Goal: Information Seeking & Learning: Find specific page/section

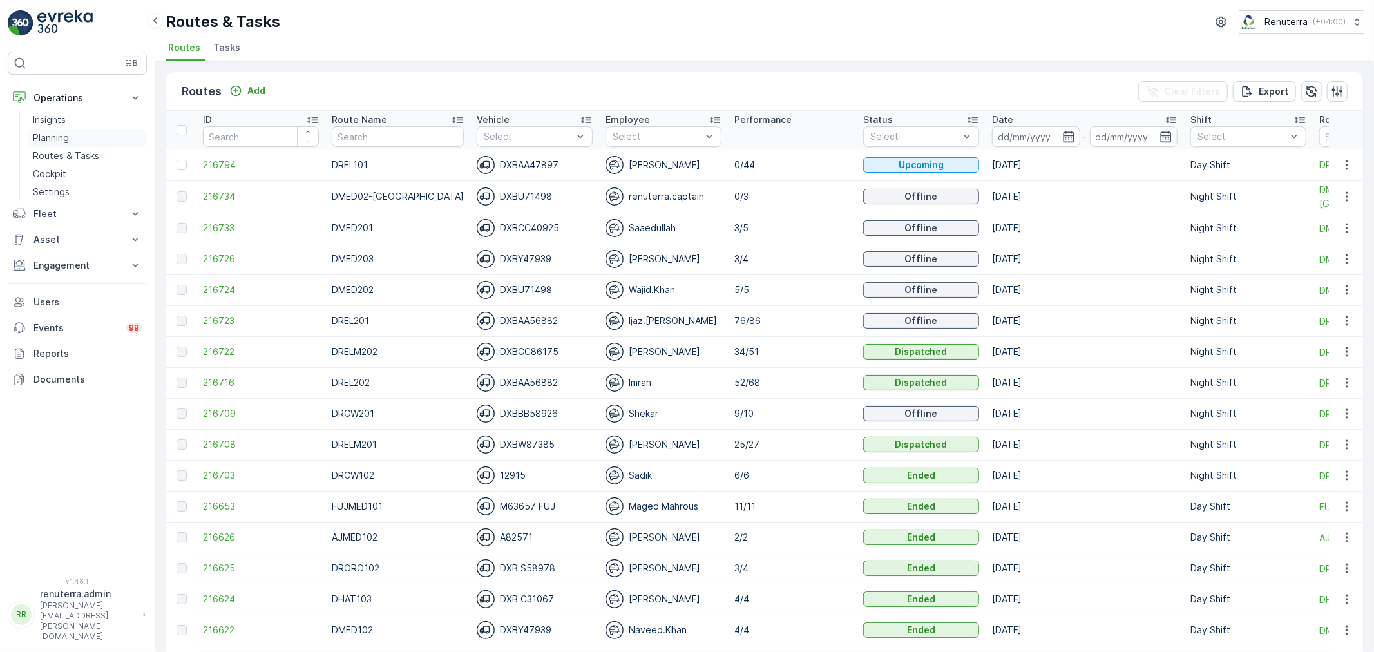
click at [75, 142] on link "Planning" at bounding box center [87, 138] width 119 height 18
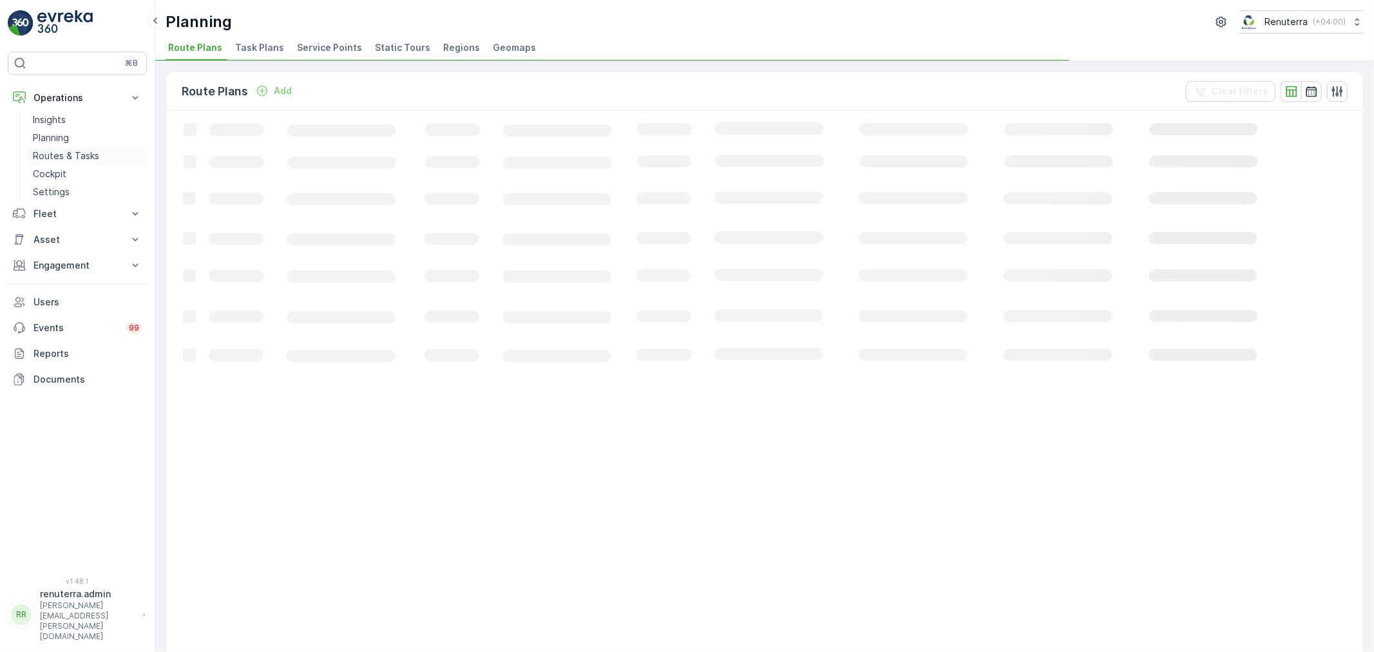
click at [73, 150] on p "Routes & Tasks" at bounding box center [66, 155] width 66 height 13
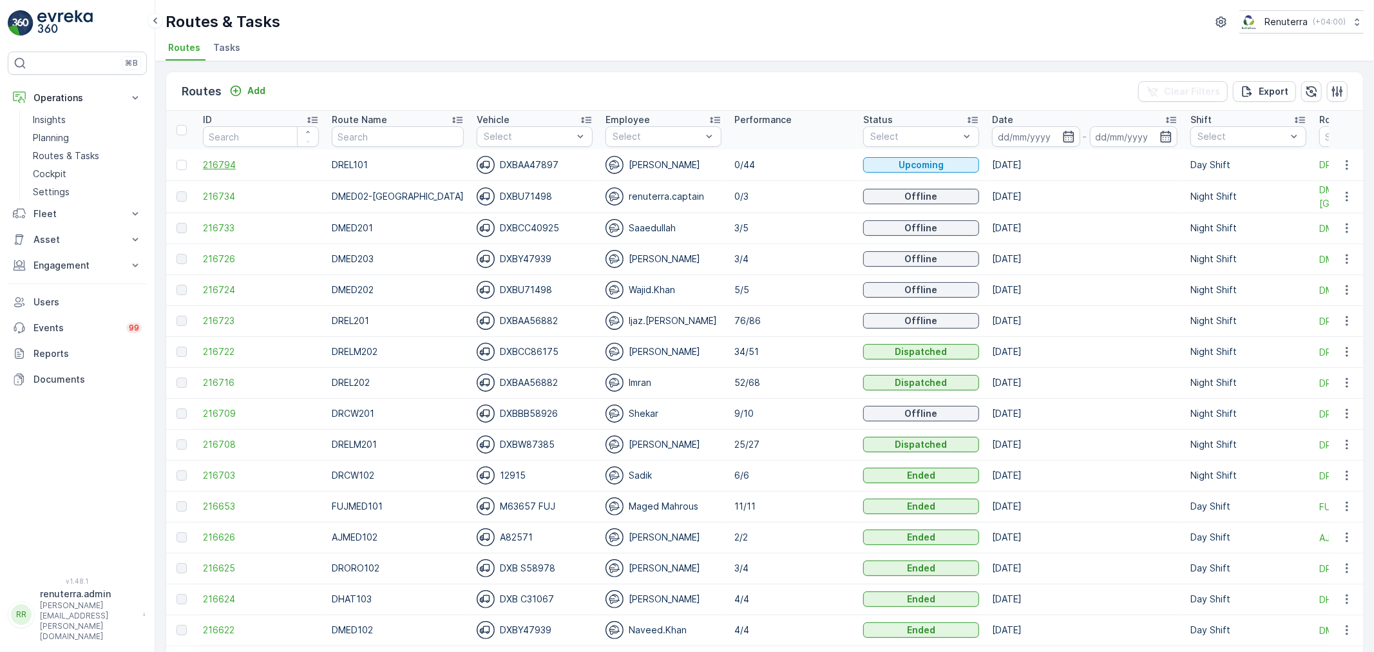
click at [229, 166] on span "216794" at bounding box center [261, 164] width 116 height 13
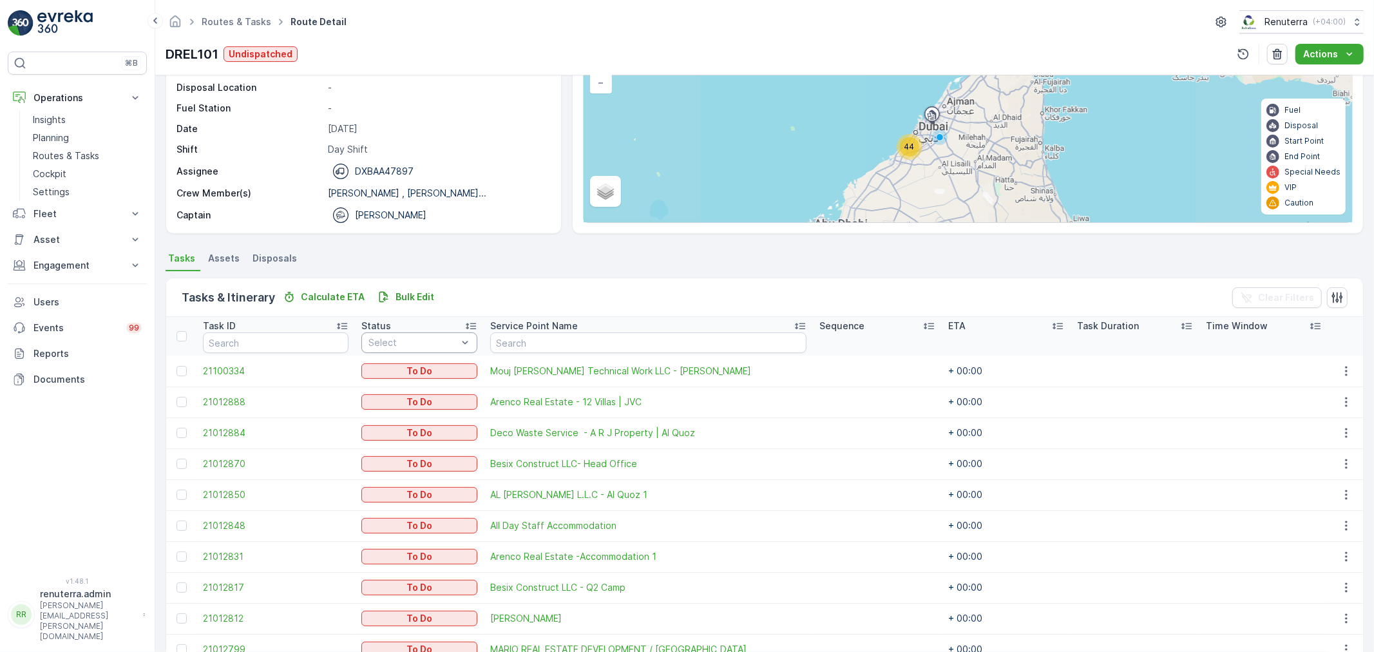
scroll to position [143, 0]
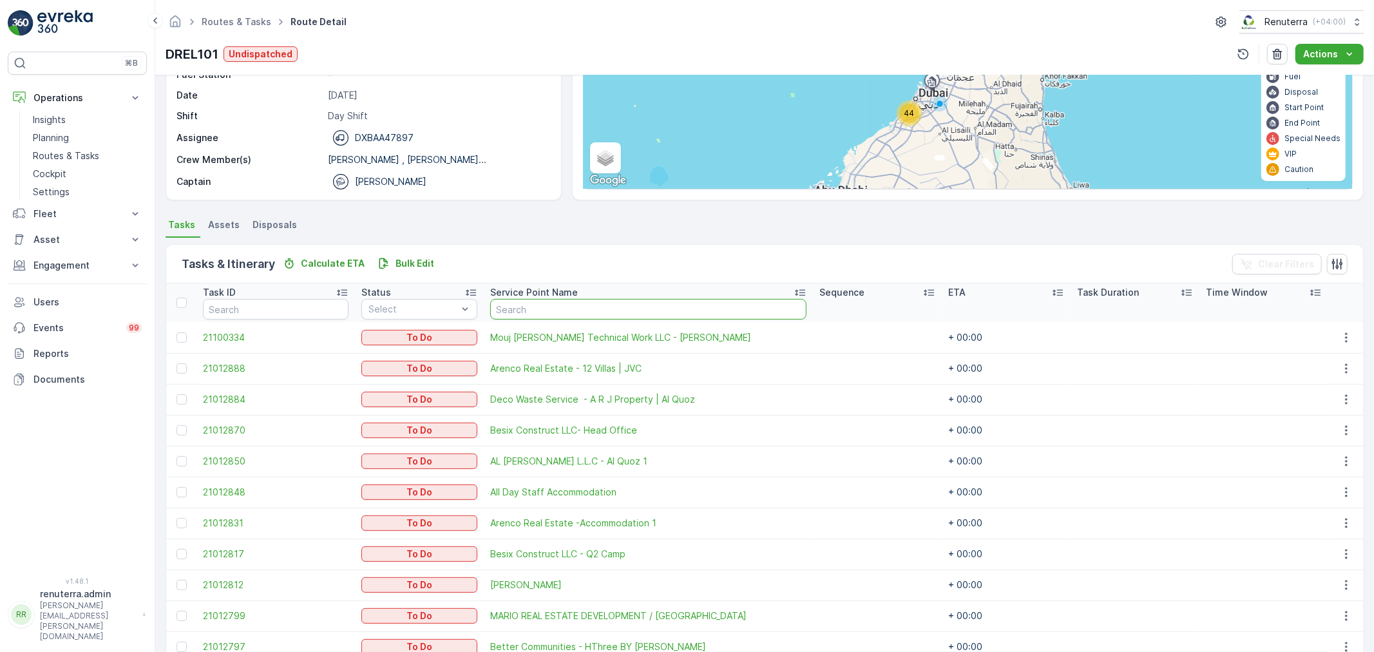
click at [539, 311] on input "text" at bounding box center [648, 309] width 316 height 21
type input "DIP"
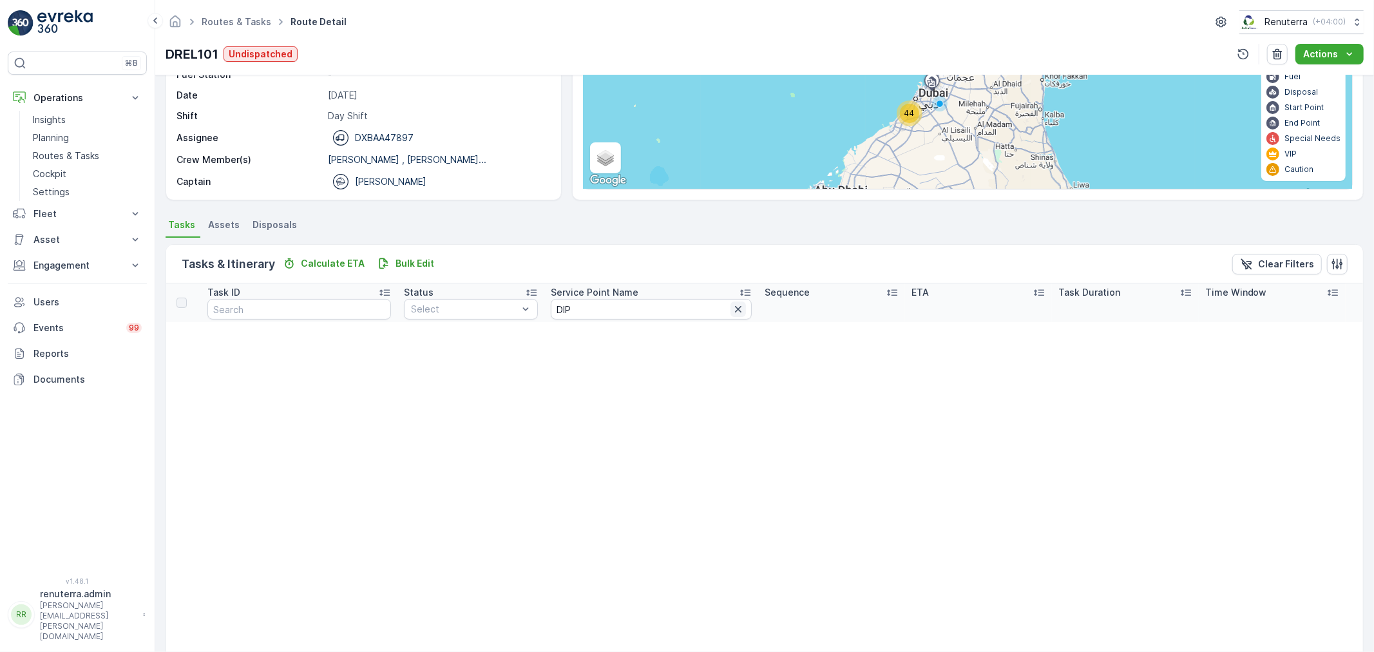
click at [732, 310] on icon "button" at bounding box center [738, 309] width 13 height 13
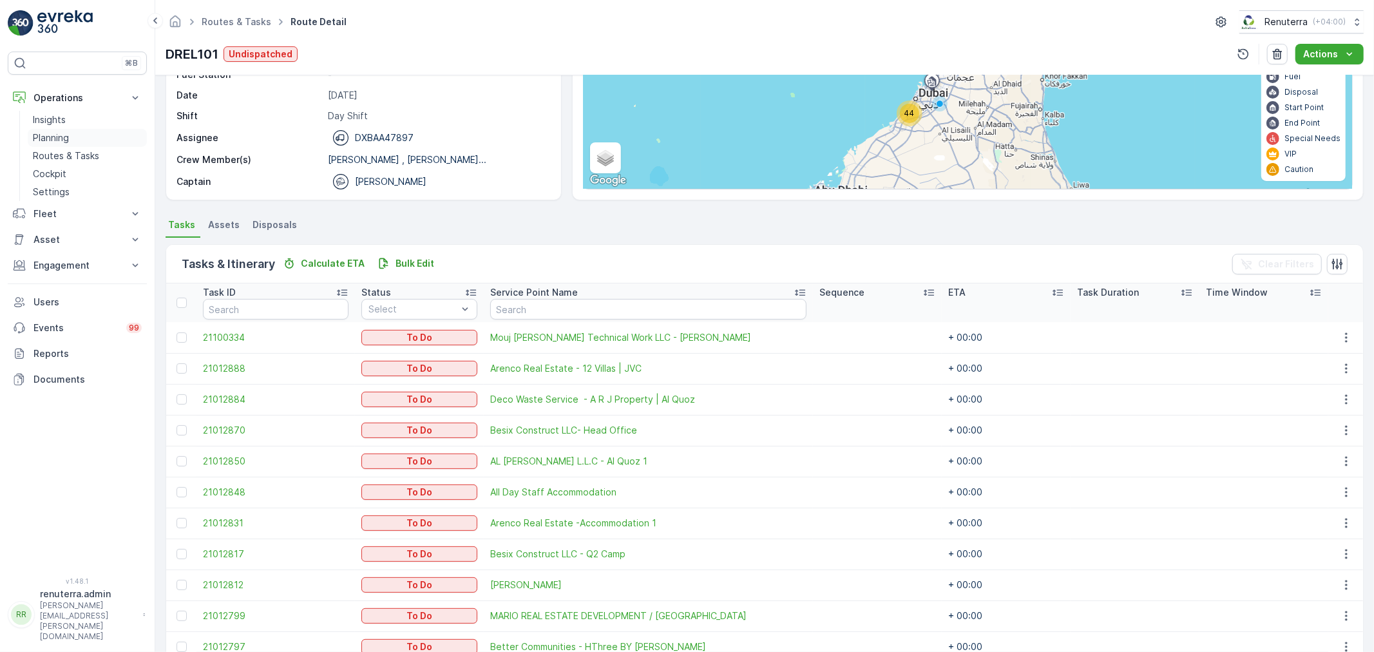
click at [56, 138] on p "Planning" at bounding box center [51, 137] width 36 height 13
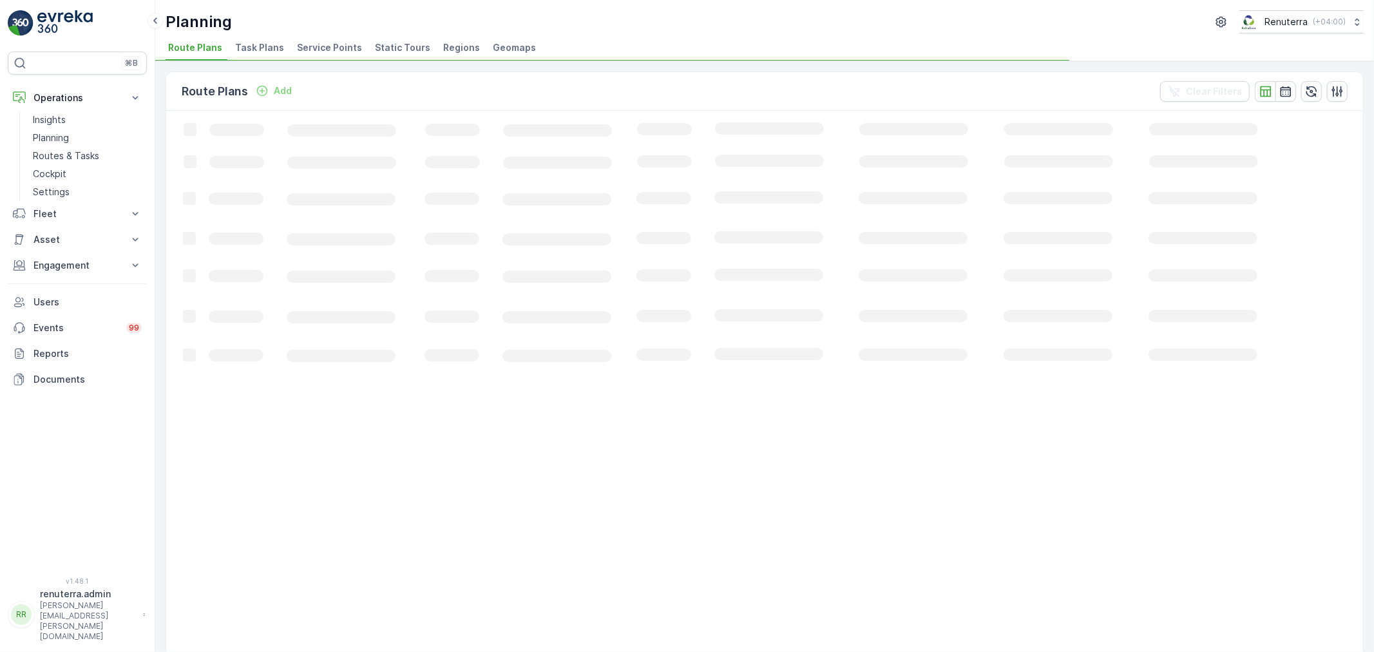
click at [339, 48] on span "Service Points" at bounding box center [329, 47] width 65 height 13
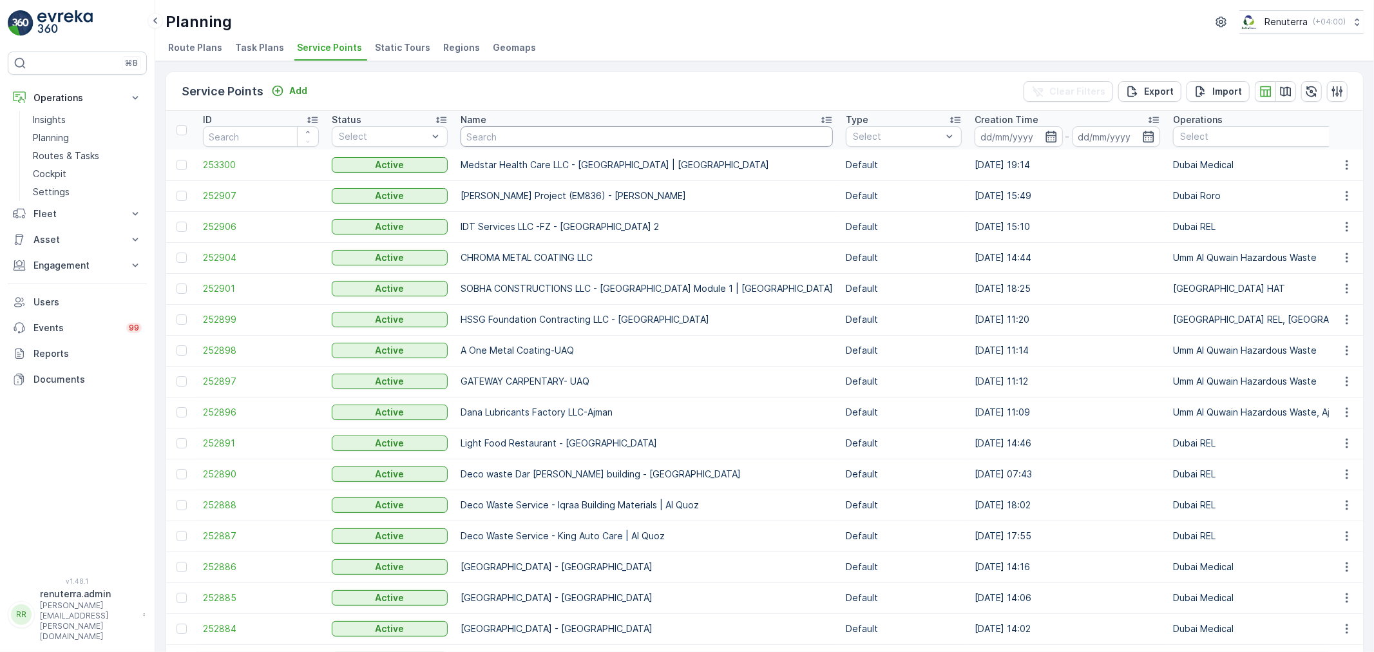
click at [506, 135] on input "text" at bounding box center [646, 136] width 372 height 21
type input "DI["
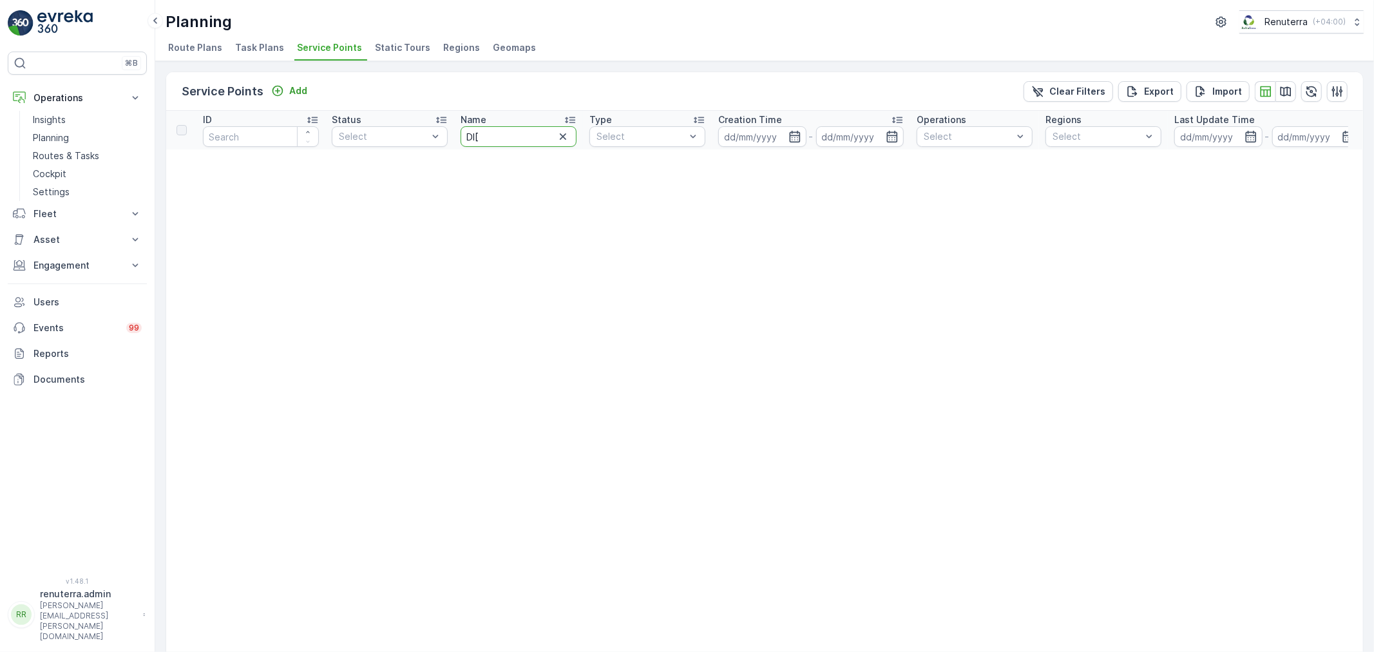
click at [506, 135] on input "DI[" at bounding box center [518, 136] width 116 height 21
type input "DIP"
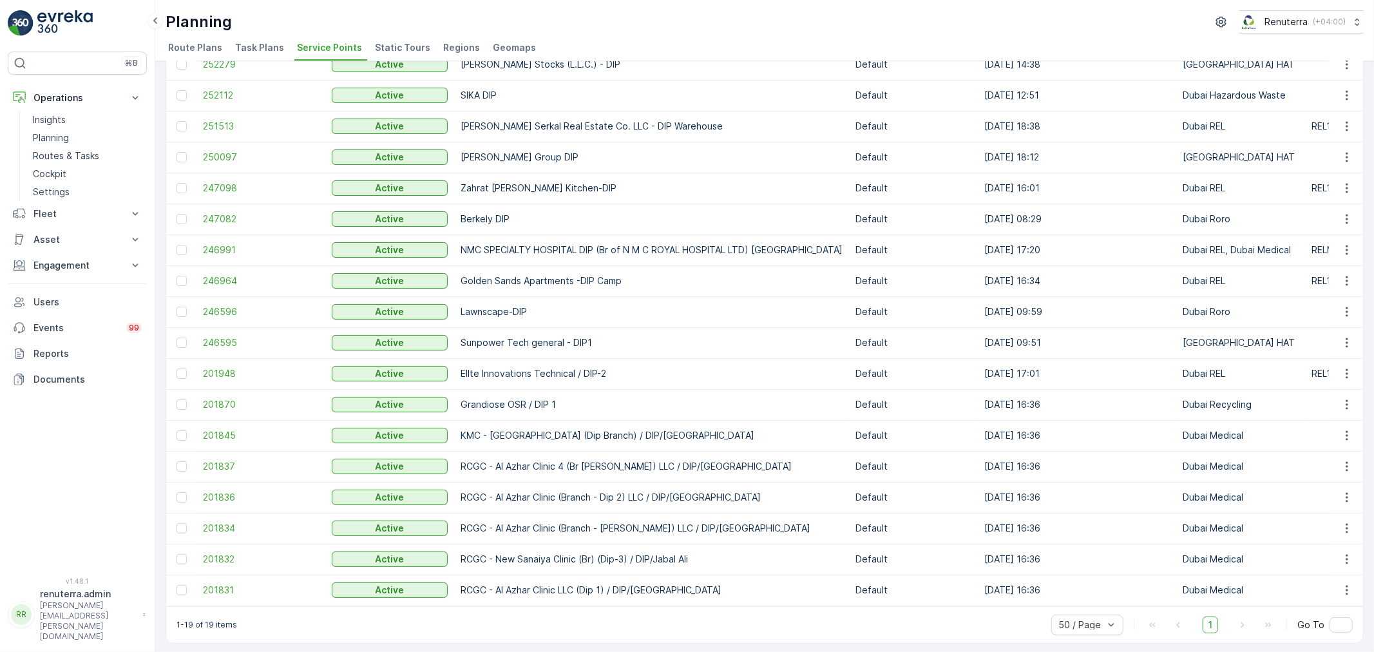
scroll to position [138, 0]
click at [1209, 621] on span "1" at bounding box center [1209, 622] width 15 height 17
click at [1334, 623] on input "text" at bounding box center [1340, 622] width 23 height 15
type input "2"
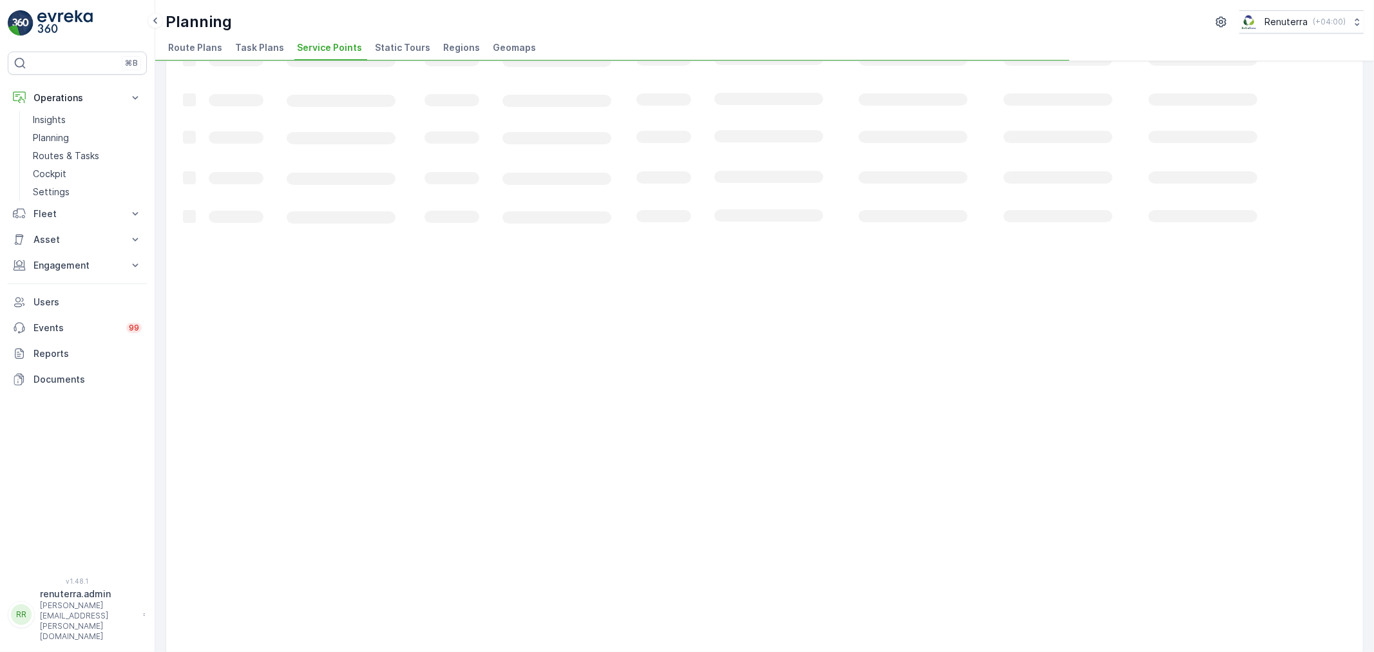
drag, startPoint x: 486, startPoint y: 594, endPoint x: 515, endPoint y: 591, distance: 29.2
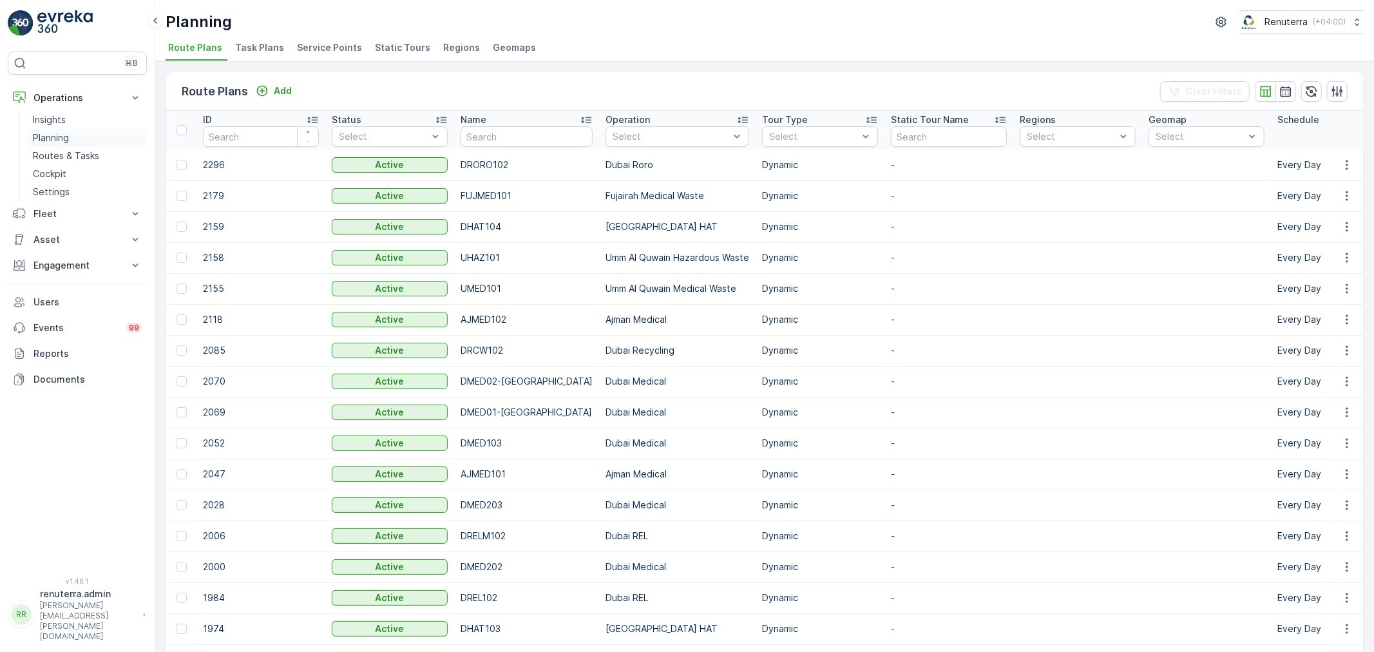
click at [50, 129] on link "Planning" at bounding box center [87, 138] width 119 height 18
click at [50, 137] on p "Planning" at bounding box center [51, 137] width 36 height 13
click at [79, 129] on link "Planning" at bounding box center [87, 138] width 119 height 18
click at [313, 39] on li "Service Points" at bounding box center [330, 50] width 73 height 22
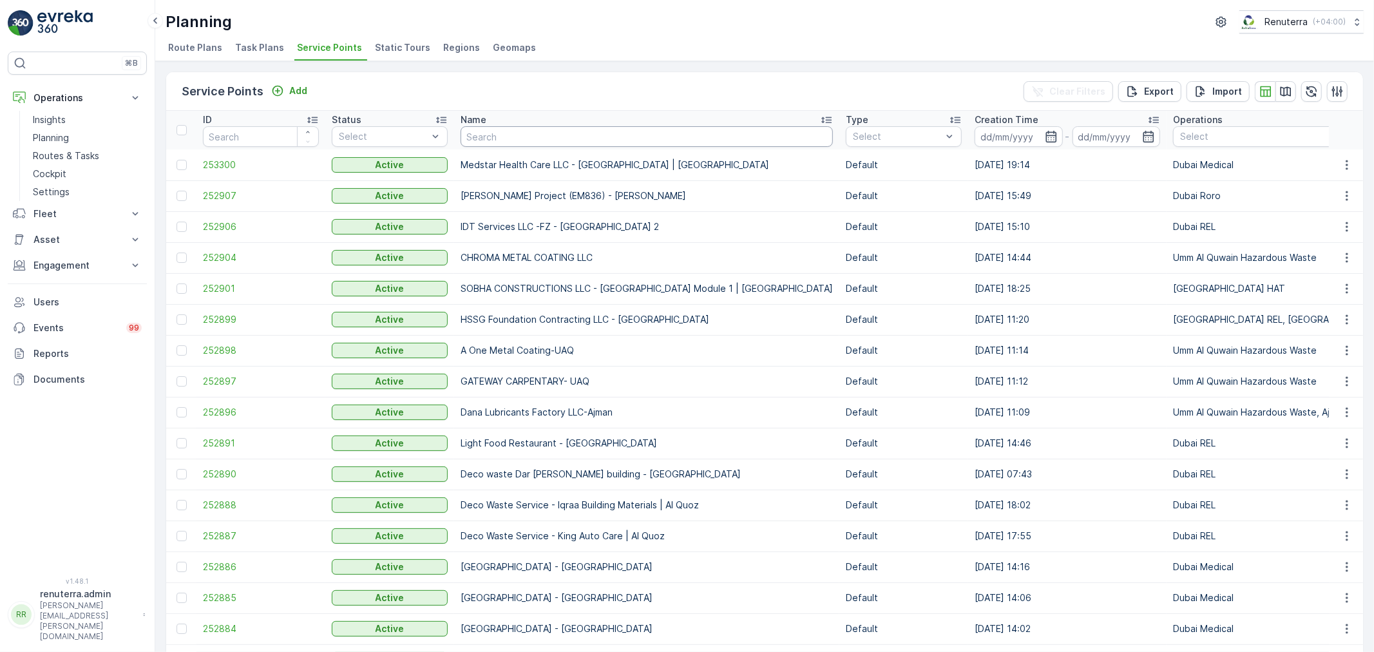
drag, startPoint x: 509, startPoint y: 144, endPoint x: 518, endPoint y: 138, distance: 11.3
click at [518, 138] on input "text" at bounding box center [646, 136] width 372 height 21
type input "C"
type input "company"
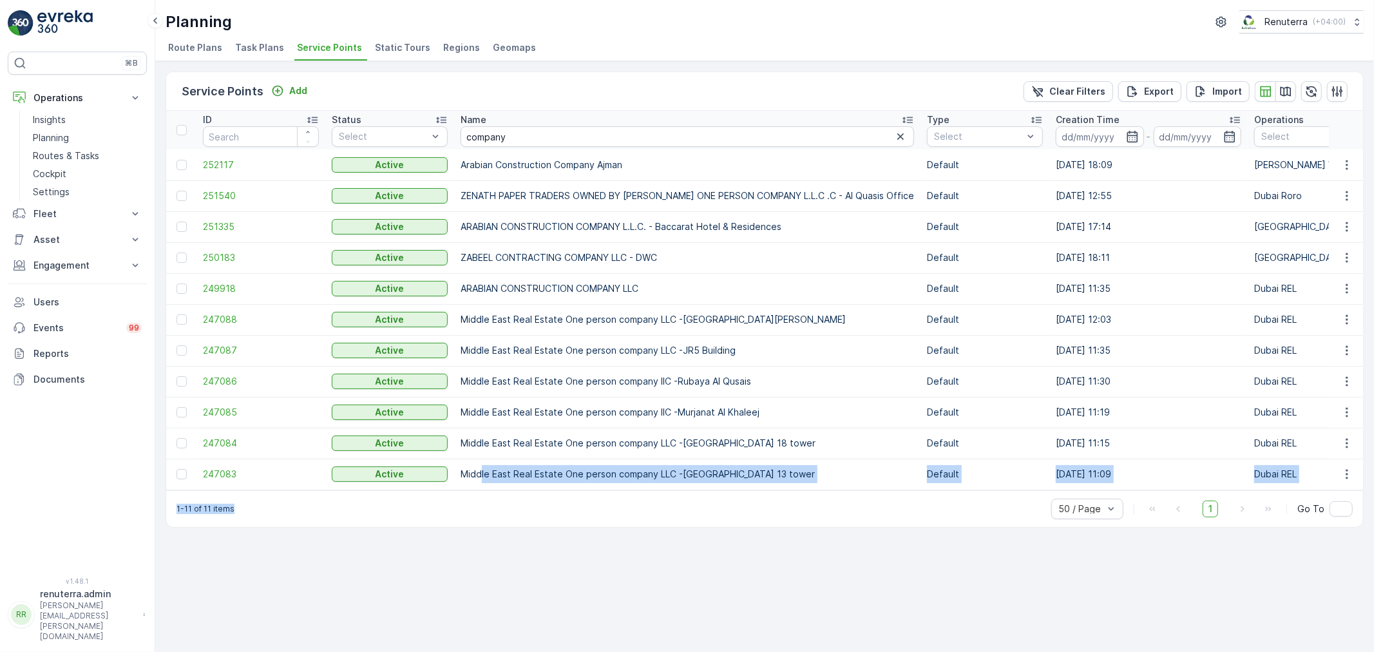
drag, startPoint x: 482, startPoint y: 488, endPoint x: 582, endPoint y: 533, distance: 109.9
click at [636, 501] on div "Service Points Add Clear Filters Export Import ID Status Select Name company Ty…" at bounding box center [765, 299] width 1198 height 456
click at [577, 535] on div "Service Points Add Clear Filters Export Import ID Status Select Name company Ty…" at bounding box center [764, 356] width 1218 height 591
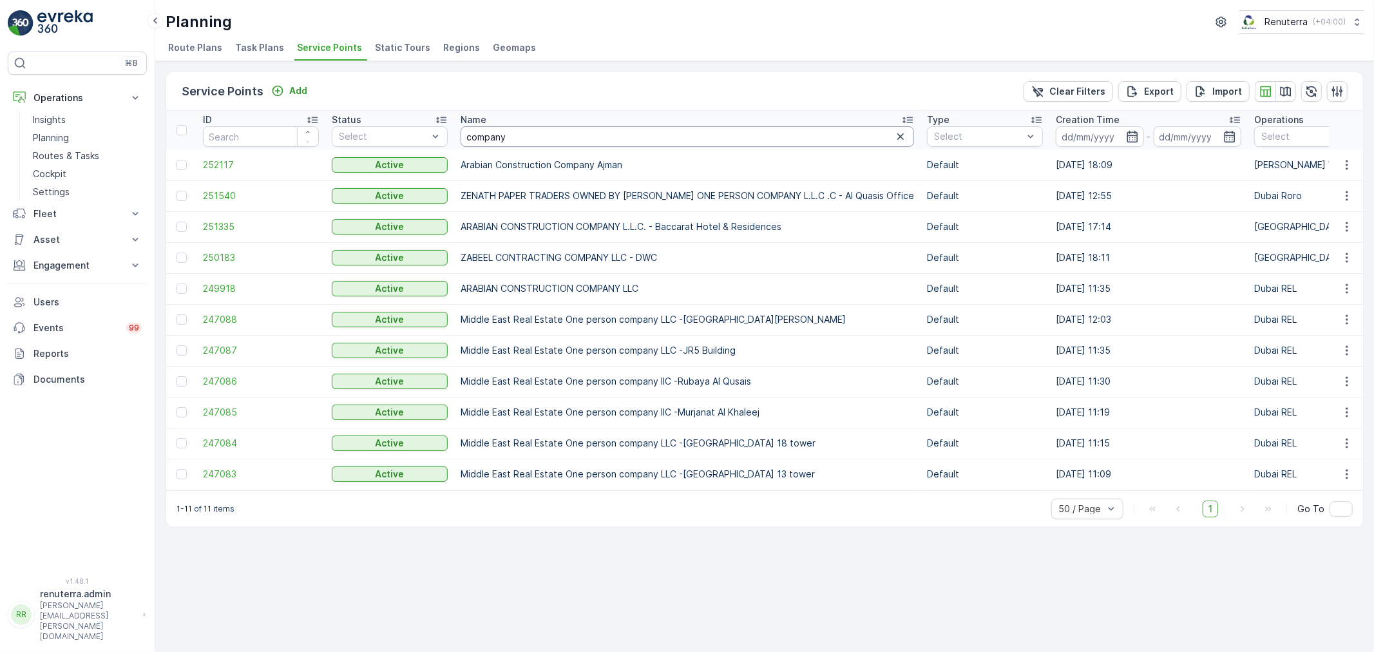
click at [543, 137] on input "company" at bounding box center [686, 136] width 453 height 21
click at [544, 137] on input "company" at bounding box center [686, 136] width 453 height 21
type input "nat"
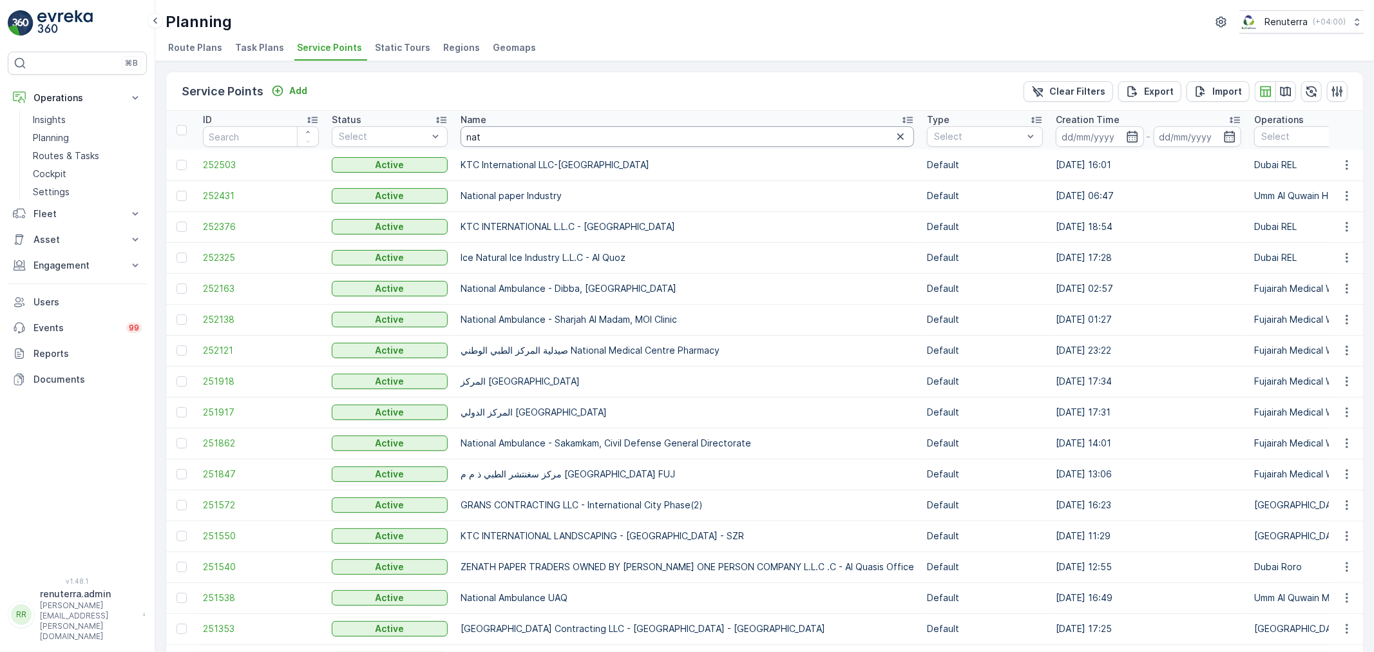
click at [565, 138] on input "nat" at bounding box center [686, 136] width 453 height 21
type input "nat"
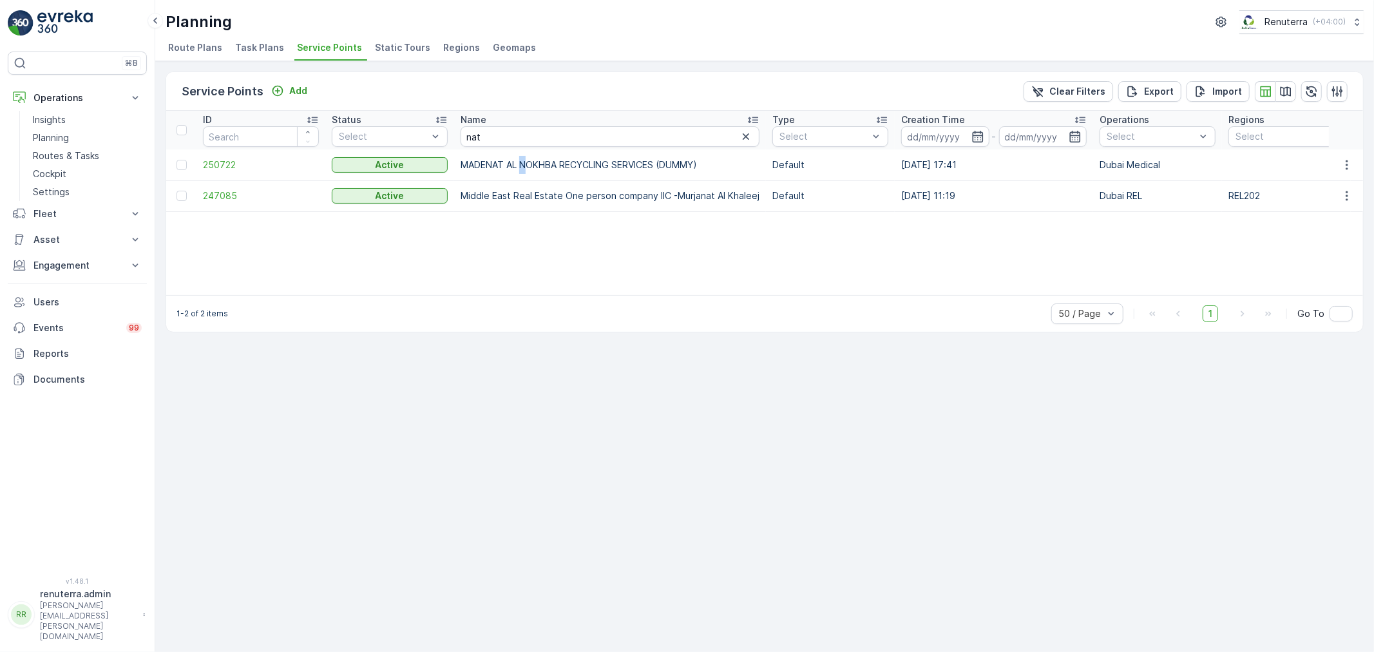
click at [523, 149] on td "MADENAT AL NOKHBA RECYCLING SERVICES (DUMMY)" at bounding box center [610, 164] width 312 height 31
click at [529, 129] on input "nat" at bounding box center [609, 136] width 299 height 21
type input "n"
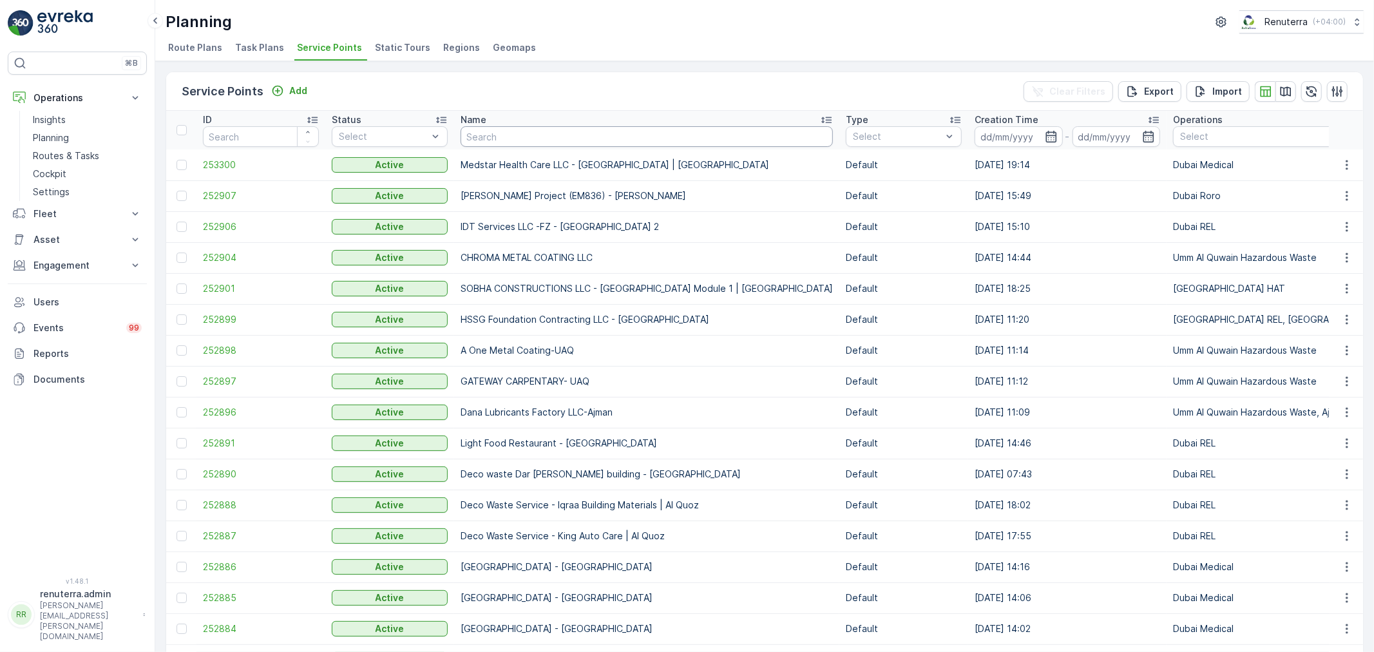
click at [529, 129] on input "text" at bounding box center [646, 136] width 372 height 21
type input "dip2"
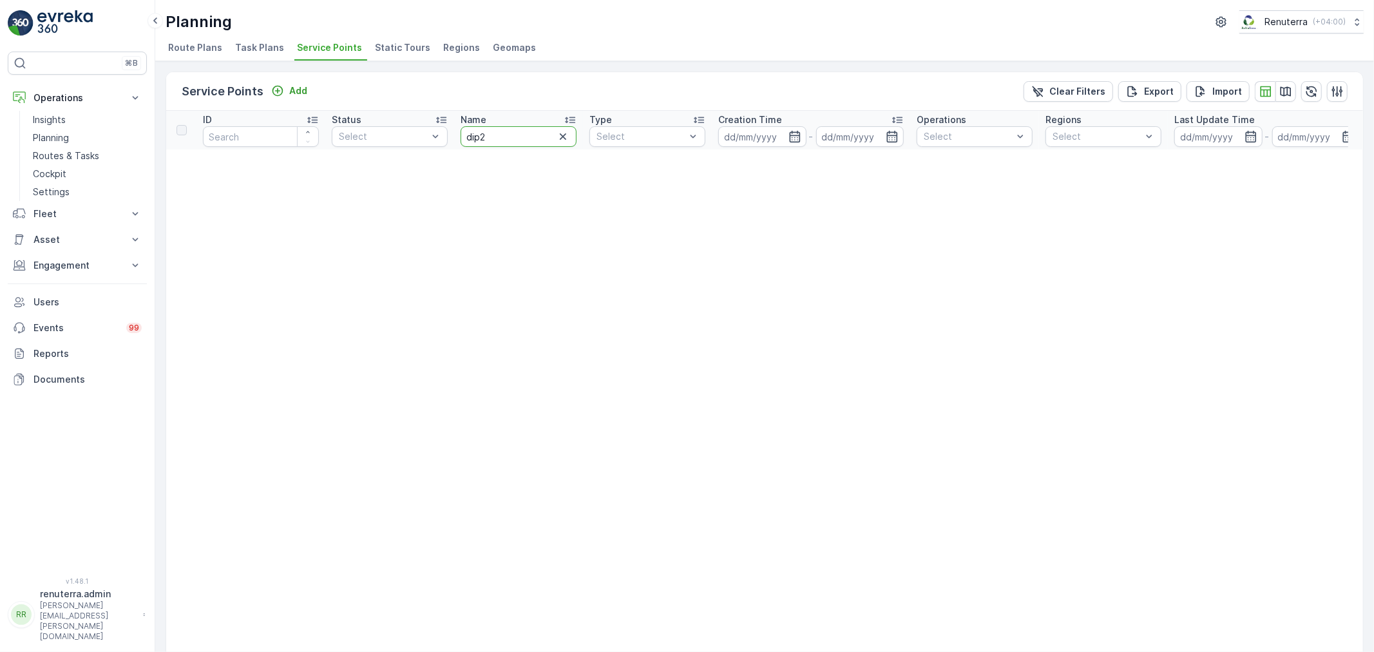
drag, startPoint x: 477, startPoint y: 129, endPoint x: 486, endPoint y: 133, distance: 9.2
click at [478, 129] on input "dip2" at bounding box center [518, 136] width 116 height 21
type input "dip 2"
